Goal: Book appointment/travel/reservation

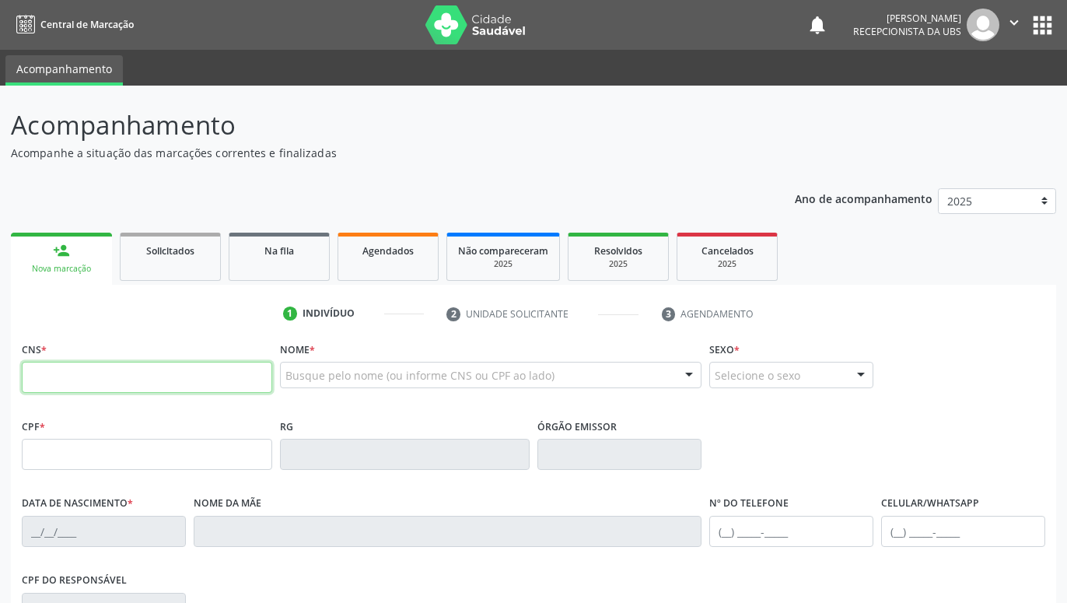
click at [226, 379] on input "text" at bounding box center [147, 377] width 250 height 31
paste input "702 4090 9340 3424"
type input "702 4090 9340 3424"
type input "174.893.814-28"
type input "0[DATE]"
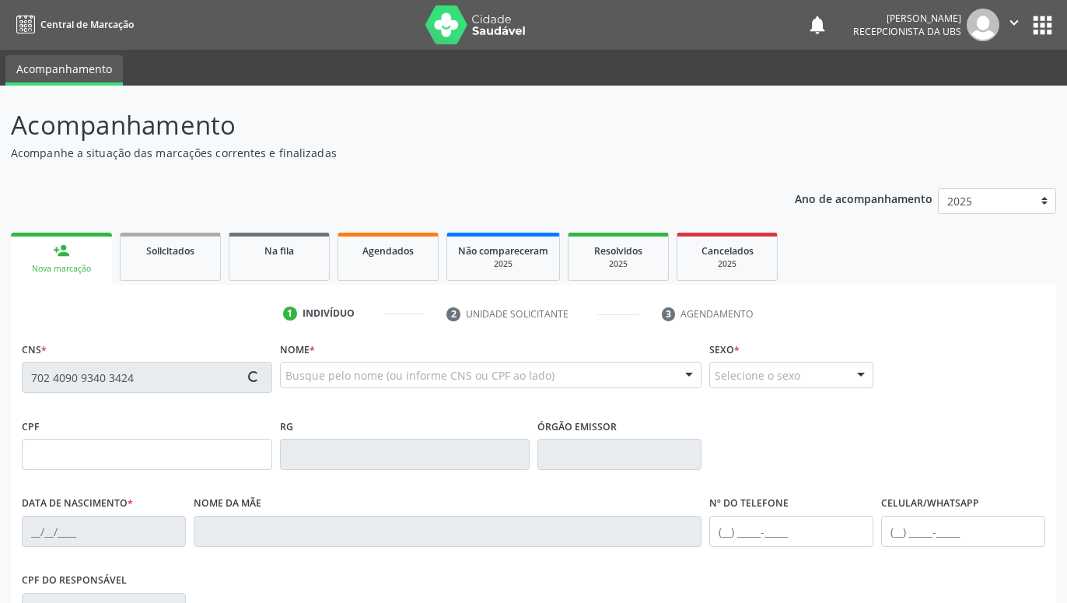
type input "[PERSON_NAME]"
type input "[PHONE_NUMBER]"
type input "475"
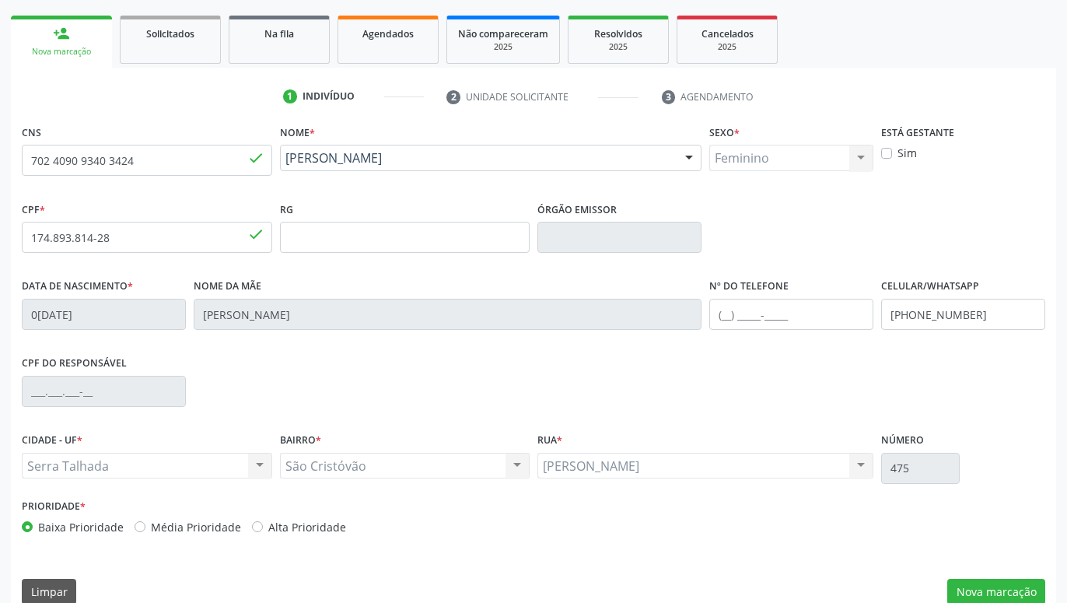
scroll to position [240, 0]
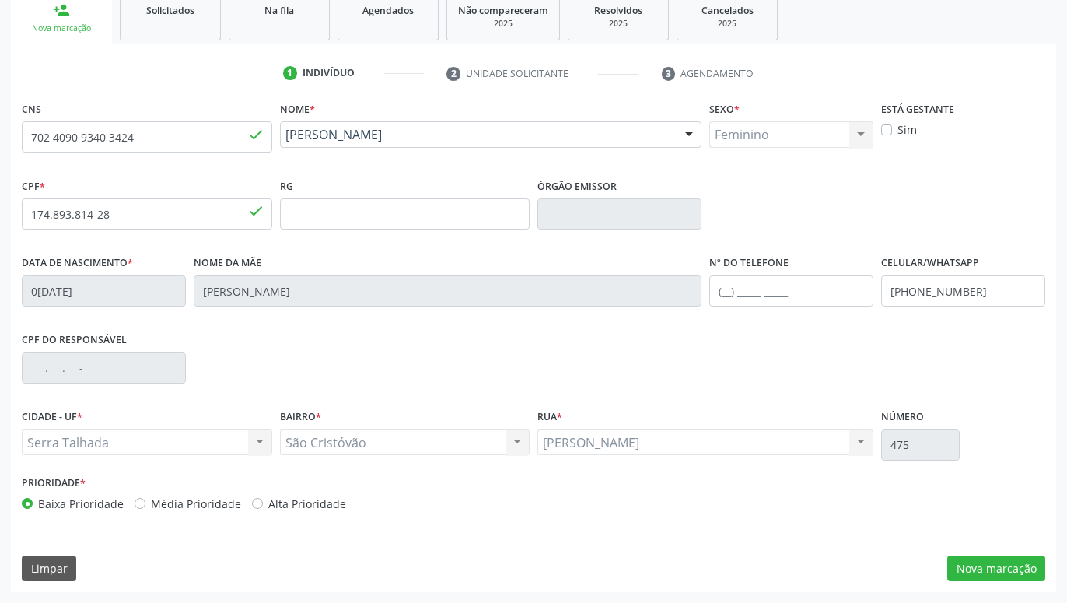
drag, startPoint x: 629, startPoint y: 336, endPoint x: 643, endPoint y: 446, distance: 110.5
click at [978, 560] on button "Nova marcação" at bounding box center [996, 568] width 98 height 26
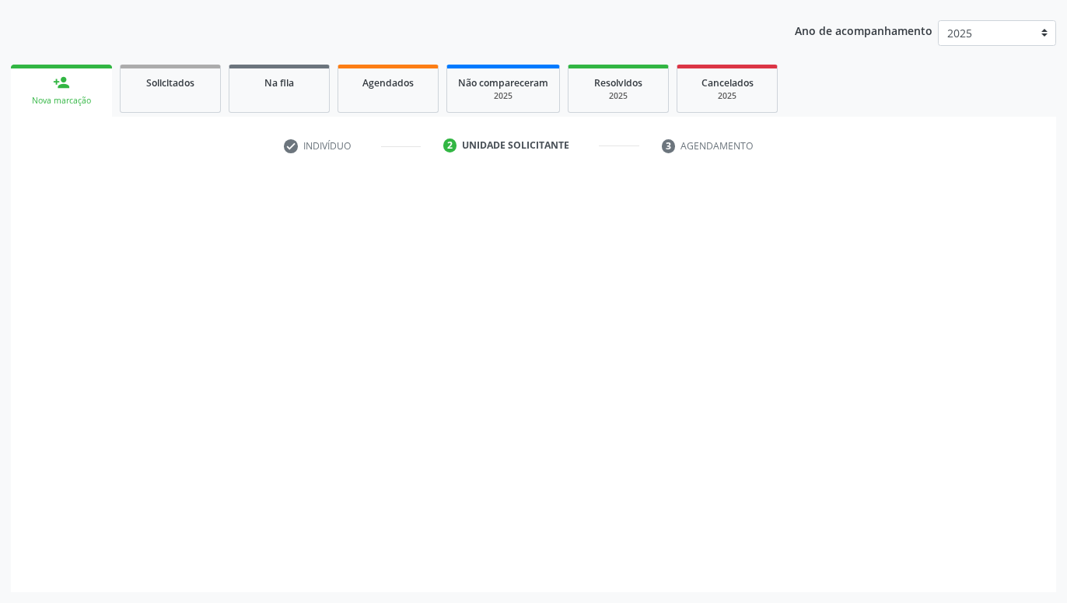
scroll to position [168, 0]
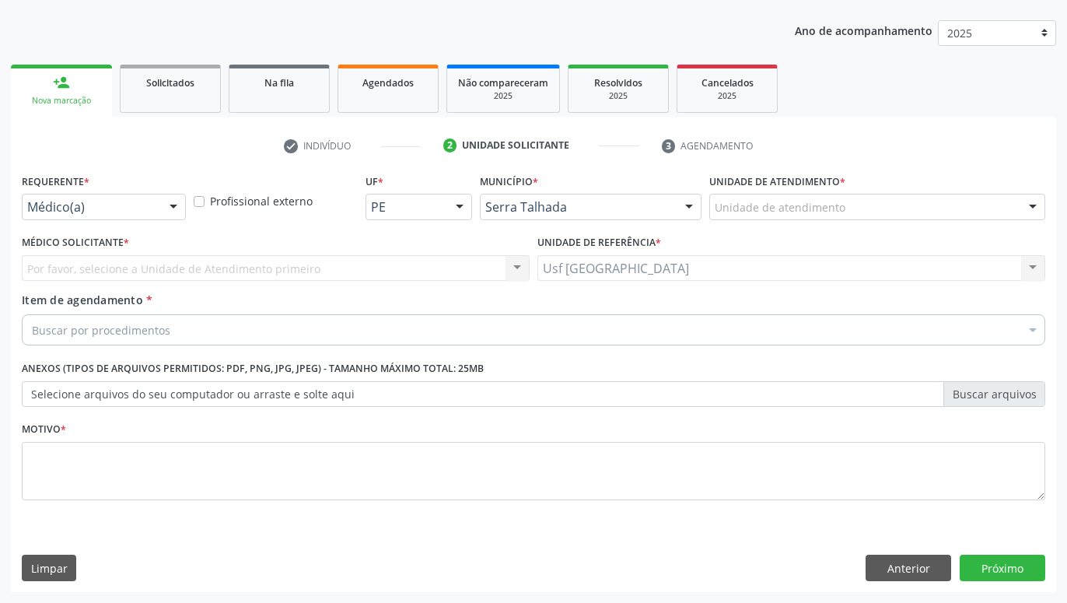
click at [166, 208] on div at bounding box center [173, 207] width 23 height 26
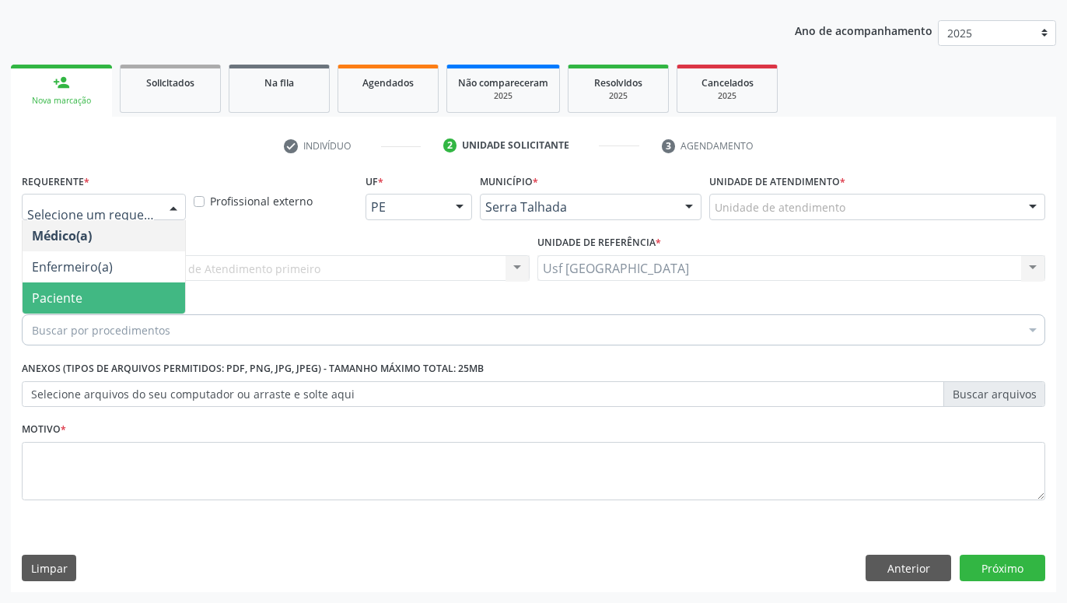
click at [131, 304] on span "Paciente" at bounding box center [104, 297] width 163 height 31
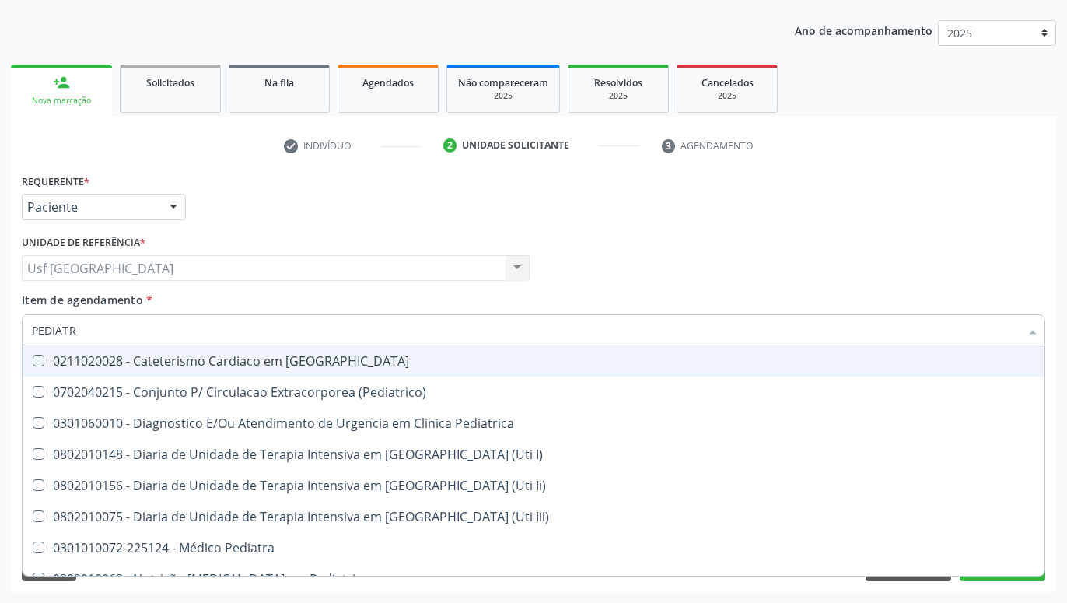
type input "PEDIATRA"
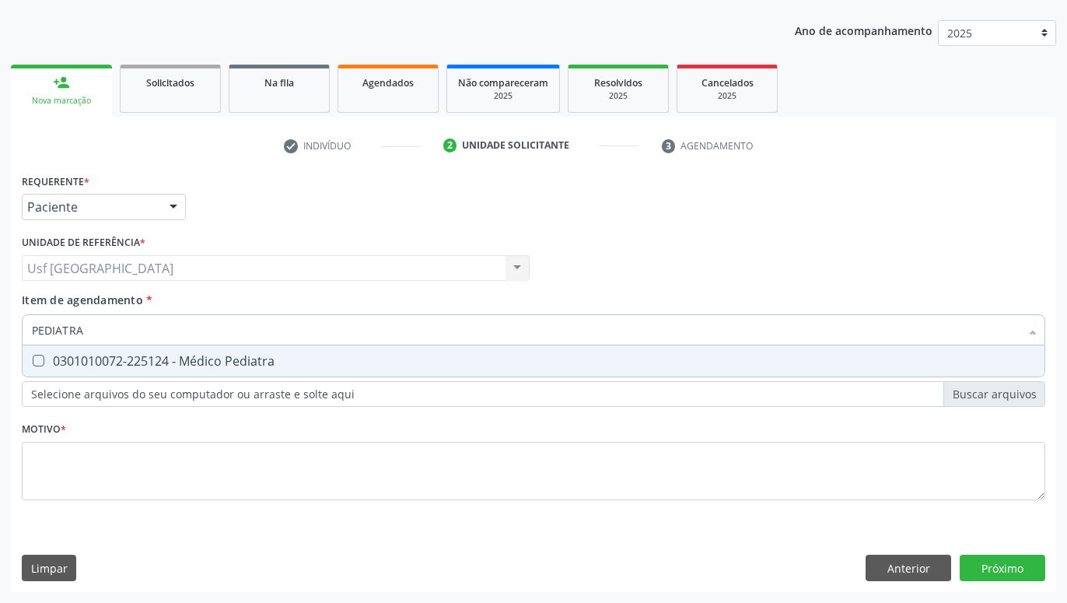
click at [157, 363] on div "0301010072-225124 - Médico Pediatra" at bounding box center [533, 361] width 1003 height 12
checkbox Pediatra "true"
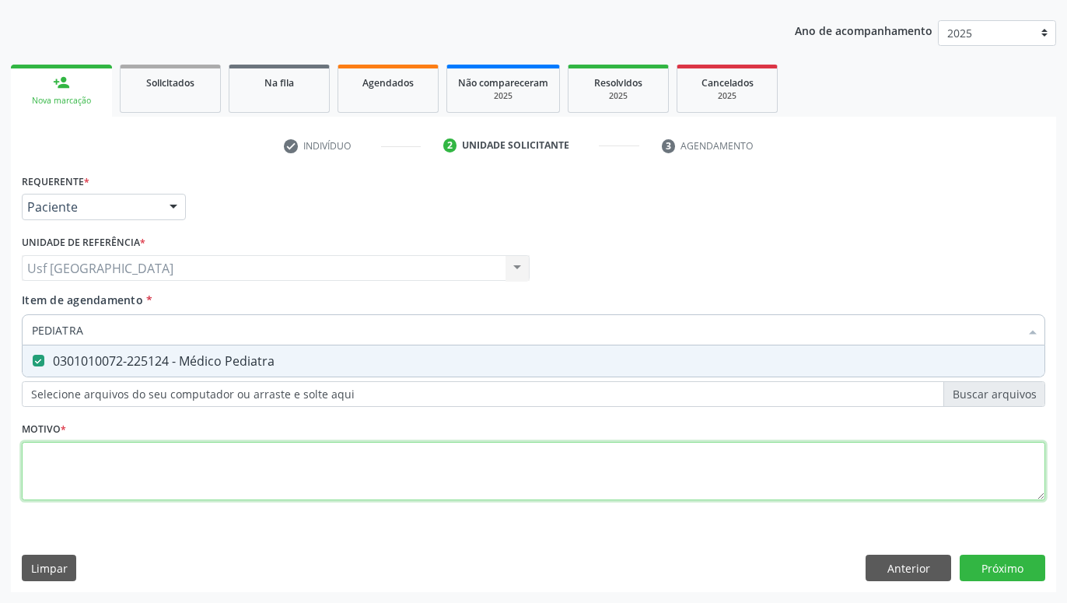
click at [184, 463] on textarea at bounding box center [533, 471] width 1023 height 59
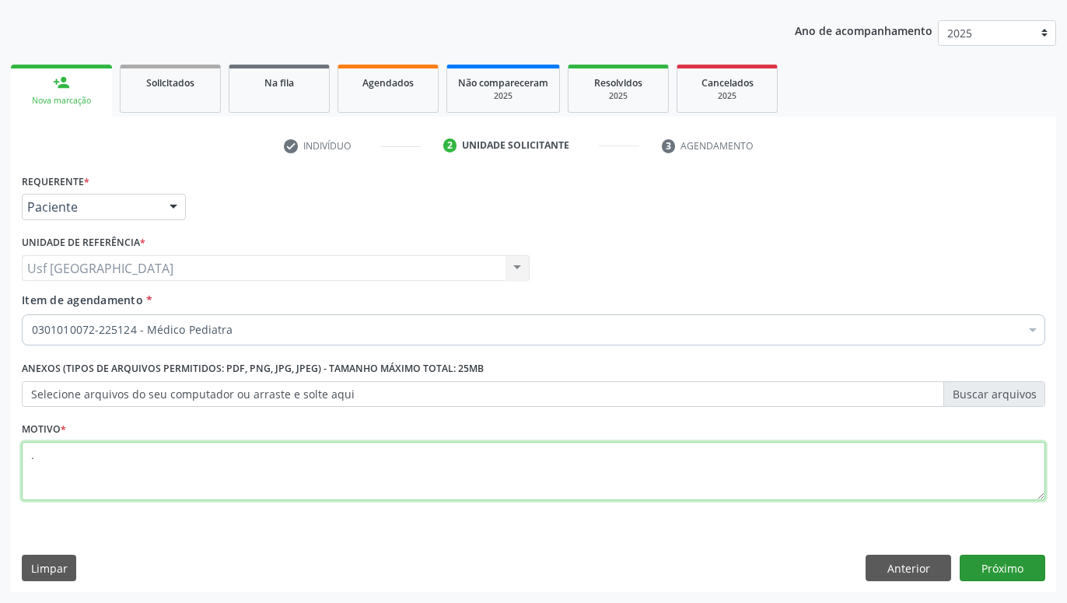
type textarea "."
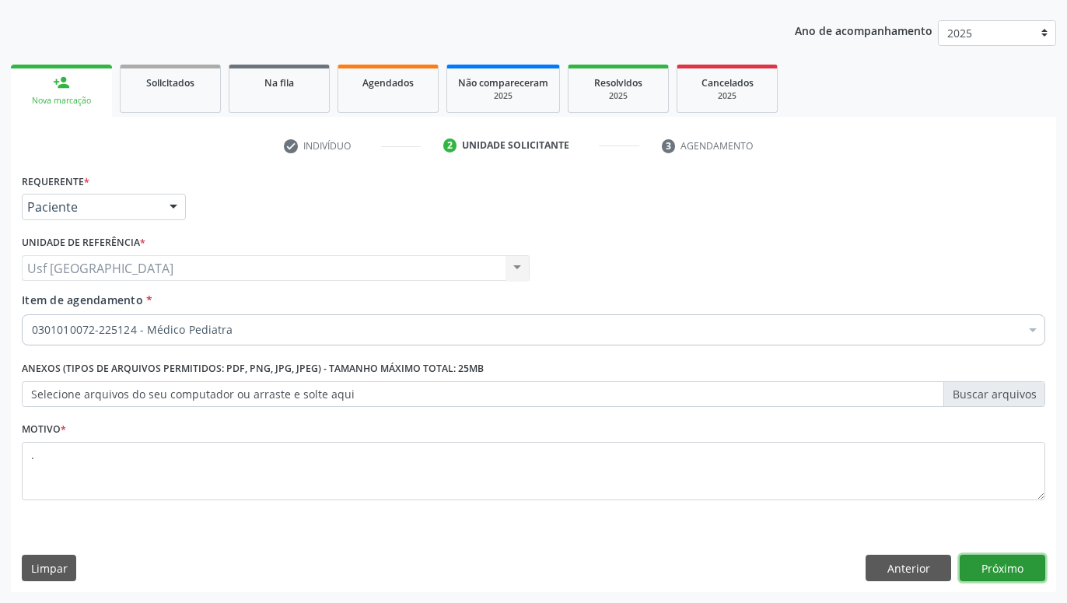
click at [1037, 558] on button "Próximo" at bounding box center [1003, 567] width 86 height 26
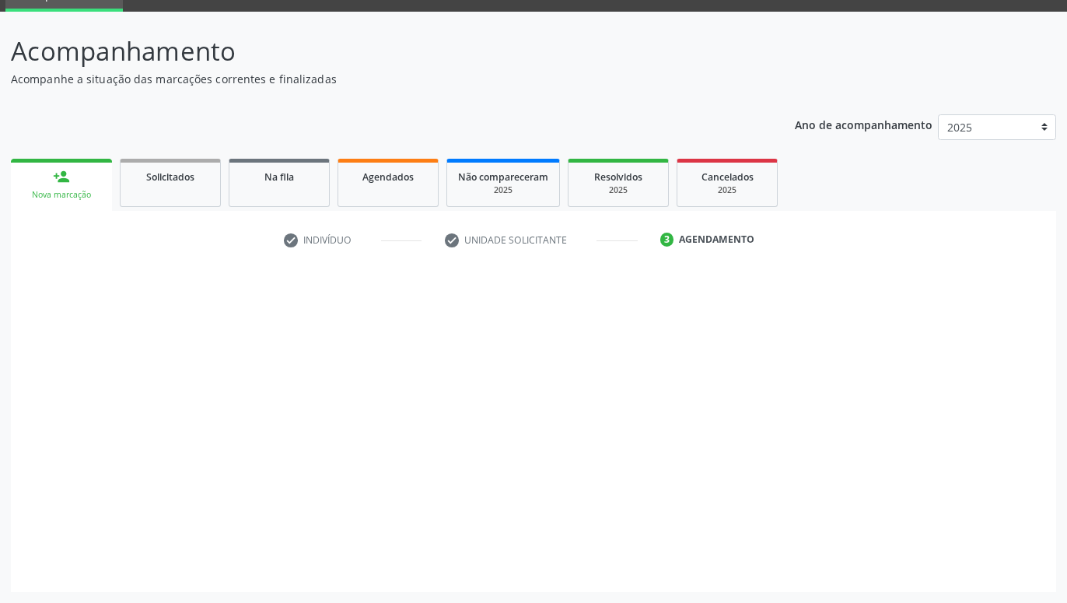
scroll to position [74, 0]
